Goal: Use online tool/utility

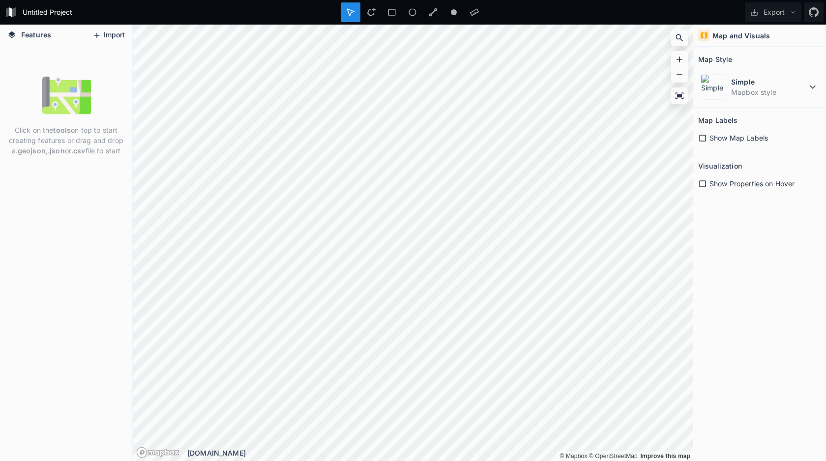
click at [118, 32] on button "Import" at bounding box center [108, 36] width 42 height 16
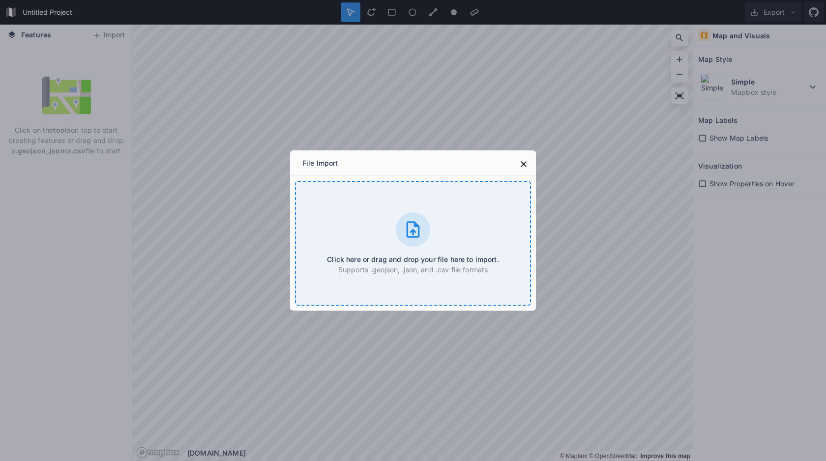
click at [366, 226] on div "Click here or drag and drop your file here to import. Supports .geojson, .json,…" at bounding box center [413, 243] width 236 height 125
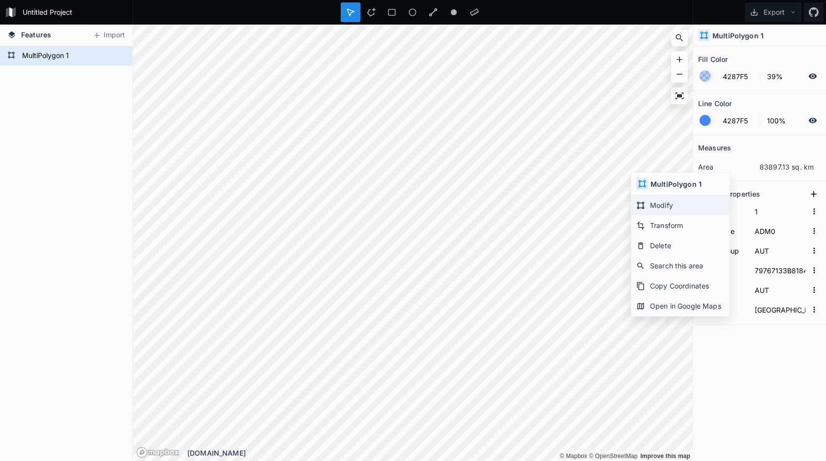
click at [677, 210] on div "Modify" at bounding box center [680, 205] width 98 height 20
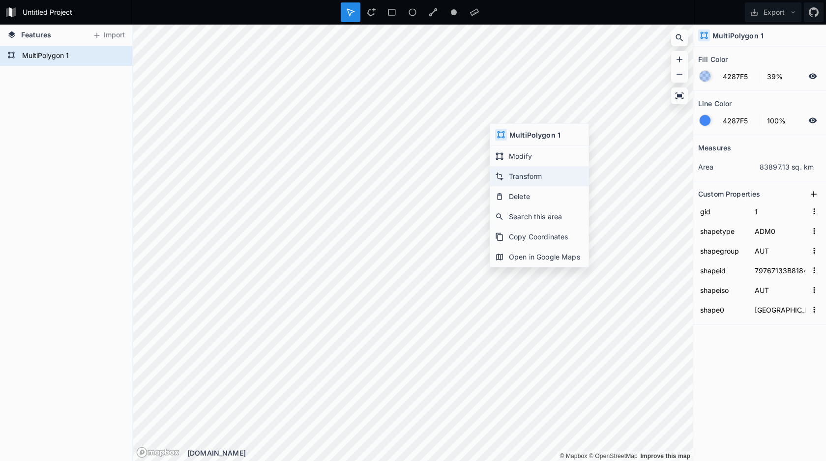
click at [529, 176] on div "Transform" at bounding box center [539, 176] width 98 height 20
click at [781, 12] on button "Export" at bounding box center [773, 12] width 57 height 20
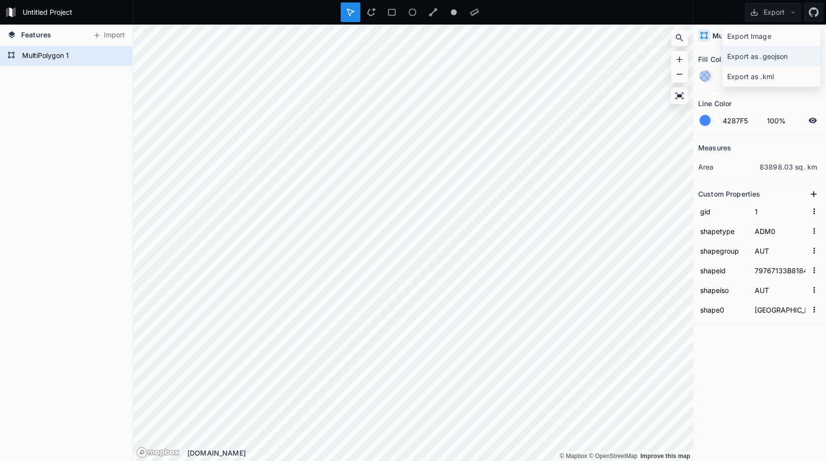
click at [779, 57] on div "Export as .geojson" at bounding box center [771, 56] width 98 height 20
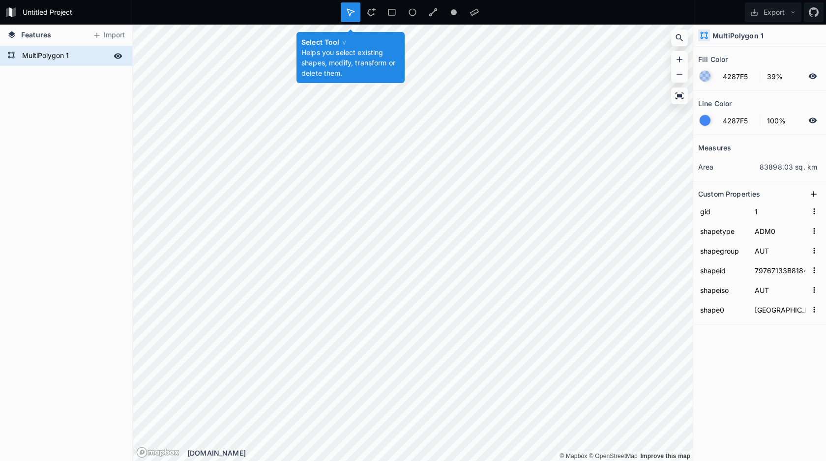
click at [70, 54] on form "MultiPolygon 1" at bounding box center [65, 56] width 92 height 15
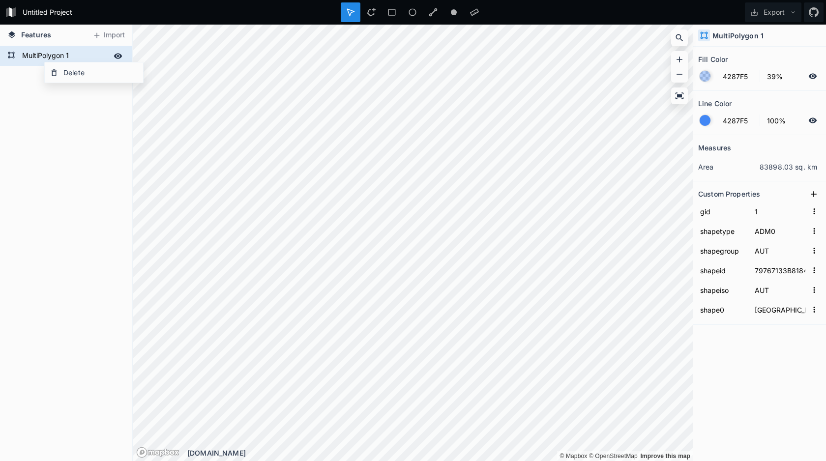
click at [58, 54] on form "MultiPolygon 1" at bounding box center [65, 56] width 92 height 15
click at [758, 192] on h2 "Custom Properties" at bounding box center [729, 193] width 62 height 15
click at [814, 231] on icon "button" at bounding box center [813, 231] width 1 height 6
click at [800, 262] on span "Delete" at bounding box center [798, 262] width 39 height 10
click at [811, 232] on icon "button" at bounding box center [814, 231] width 9 height 9
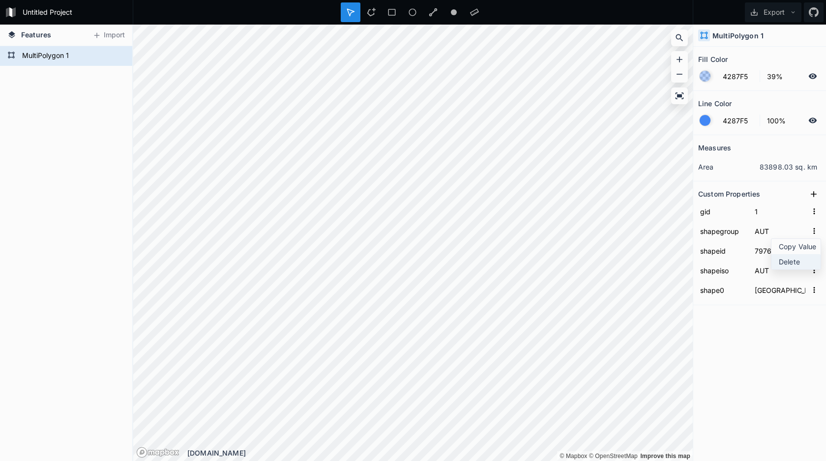
click at [798, 257] on span "Delete" at bounding box center [798, 262] width 39 height 10
click at [811, 215] on icon "button" at bounding box center [814, 211] width 9 height 9
click at [801, 238] on span "Delete" at bounding box center [798, 242] width 39 height 10
click at [676, 99] on icon at bounding box center [679, 96] width 10 height 10
click at [788, 10] on button "Export" at bounding box center [773, 12] width 57 height 20
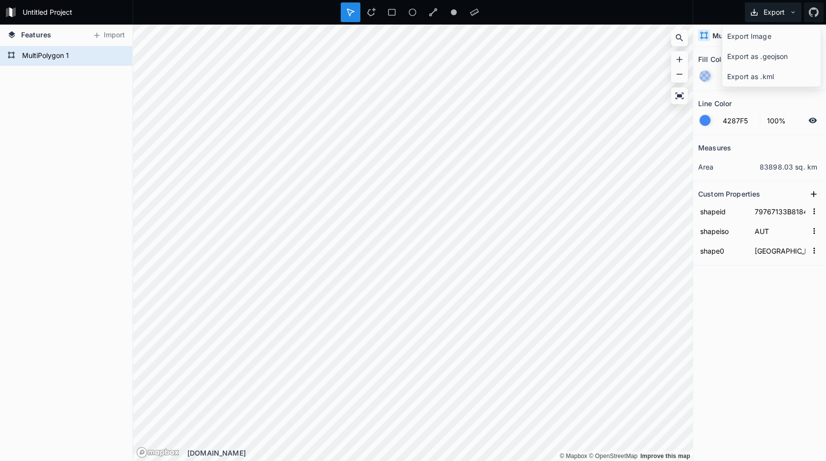
click at [781, 13] on button "Export" at bounding box center [773, 12] width 57 height 20
